Goal: Information Seeking & Learning: Learn about a topic

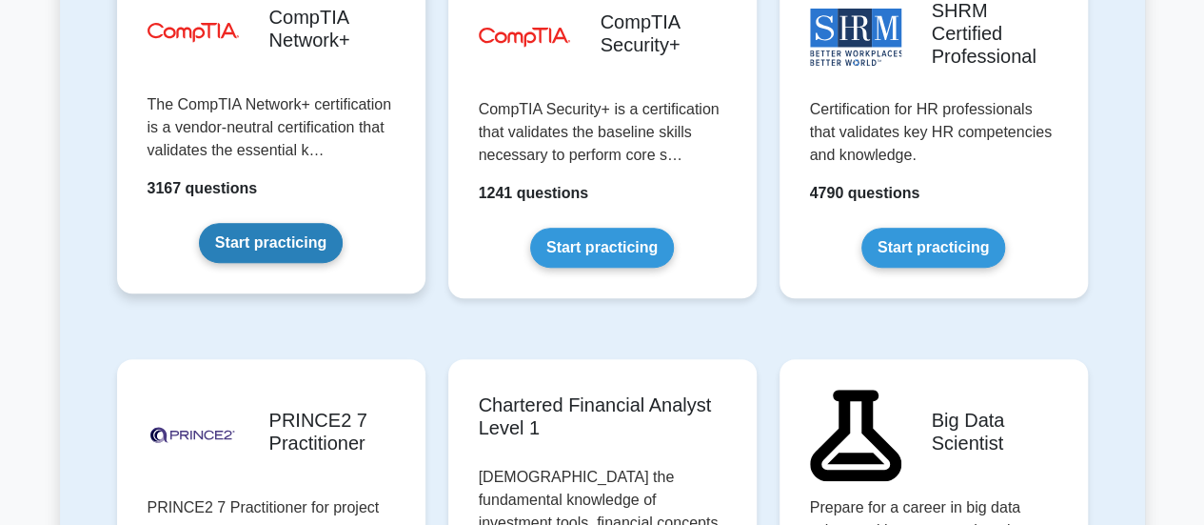
scroll to position [3903, 0]
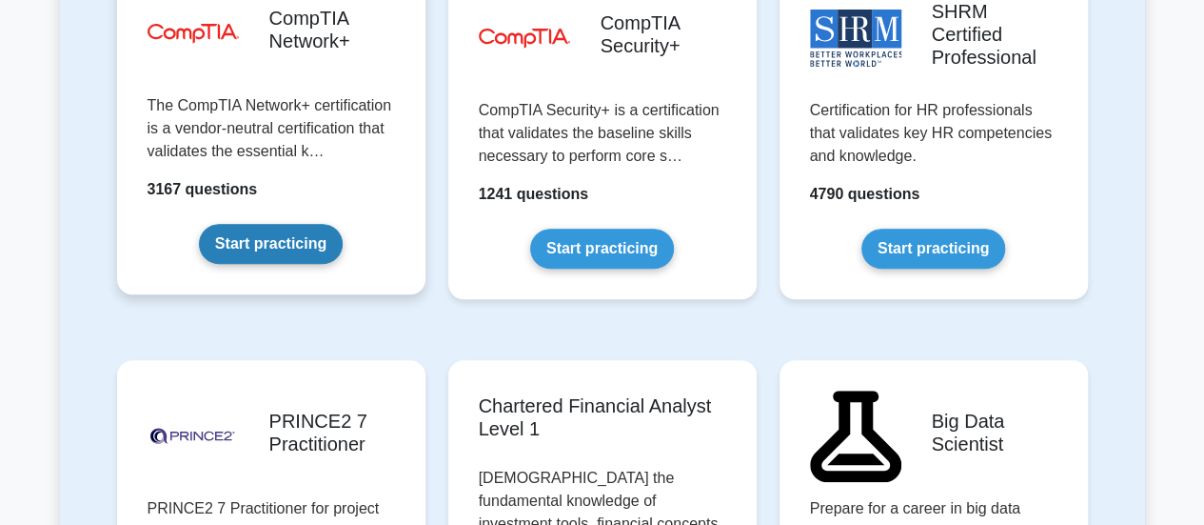
click at [343, 224] on link "Start practicing" at bounding box center [271, 244] width 144 height 40
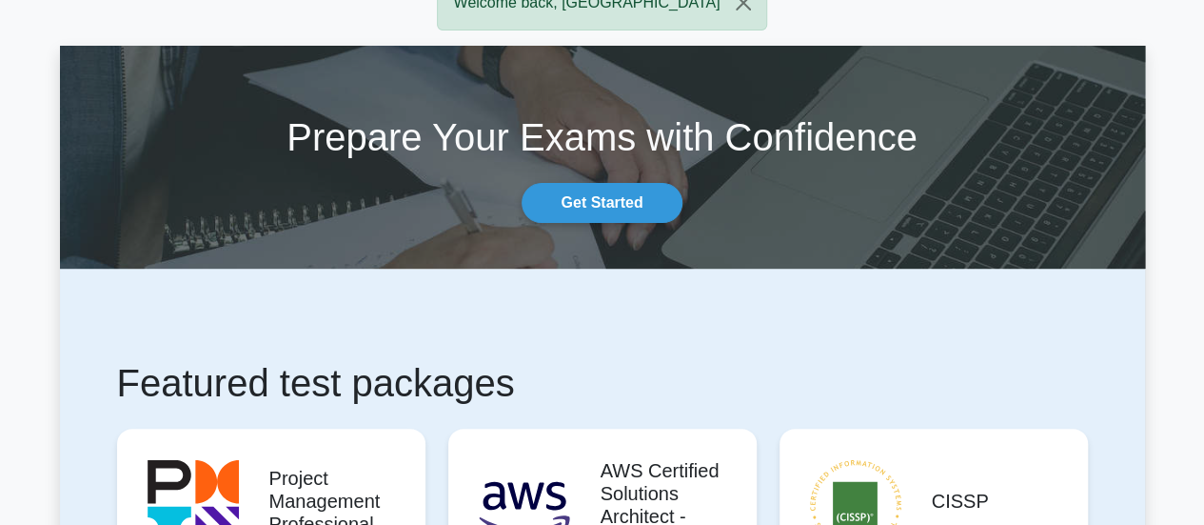
scroll to position [0, 0]
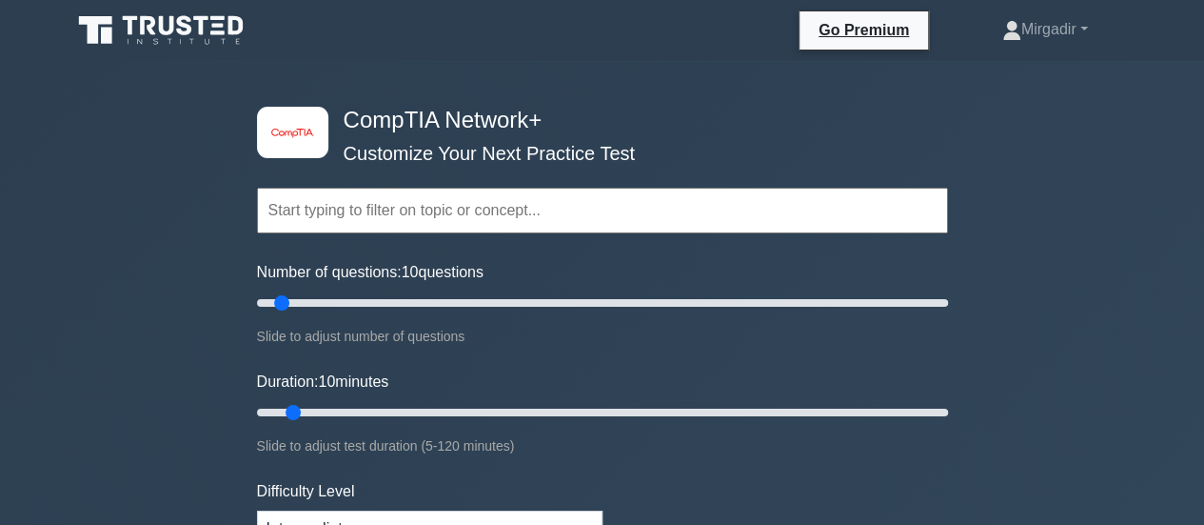
click at [867, 193] on input "text" at bounding box center [602, 211] width 691 height 46
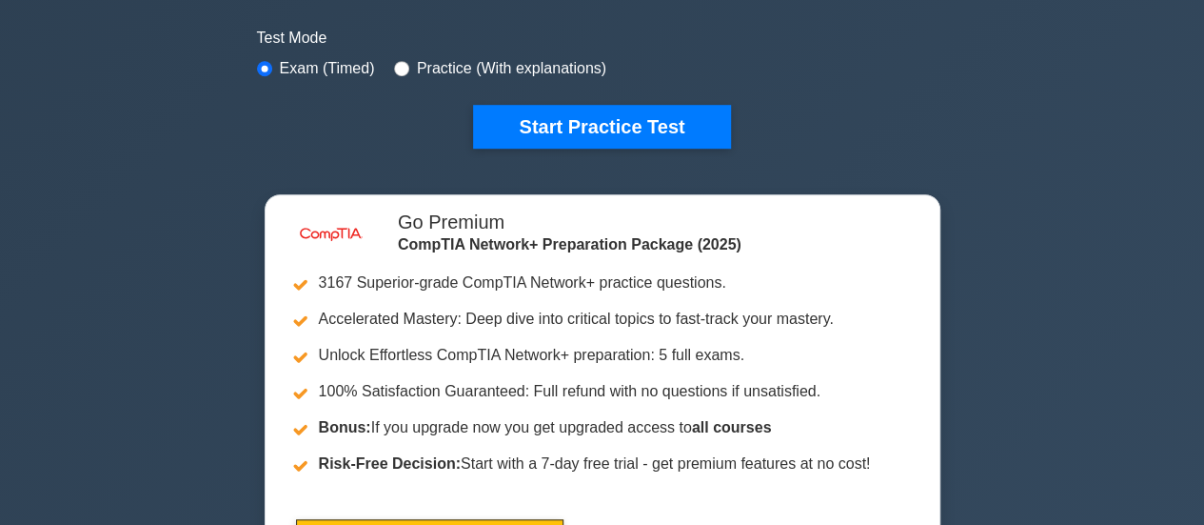
scroll to position [476, 0]
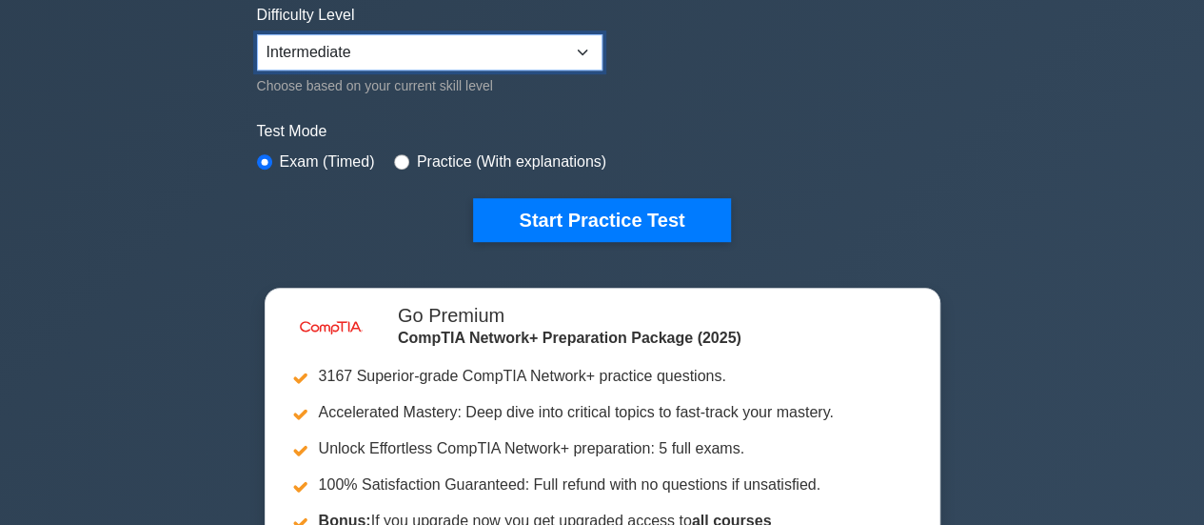
click at [571, 54] on select "Beginner Intermediate Expert" at bounding box center [430, 52] width 346 height 36
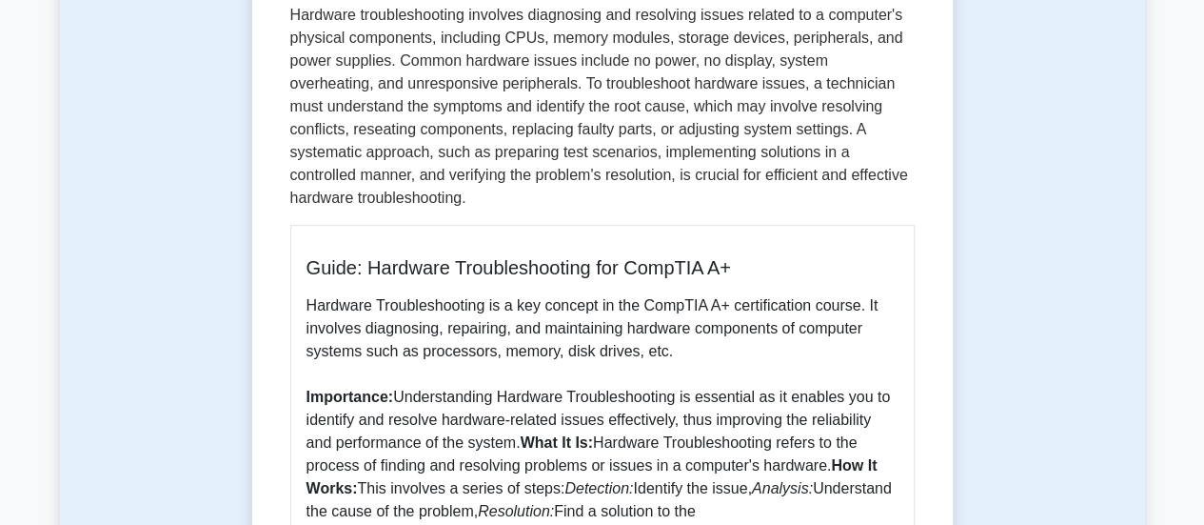
scroll to position [381, 0]
